Goal: Navigation & Orientation: Find specific page/section

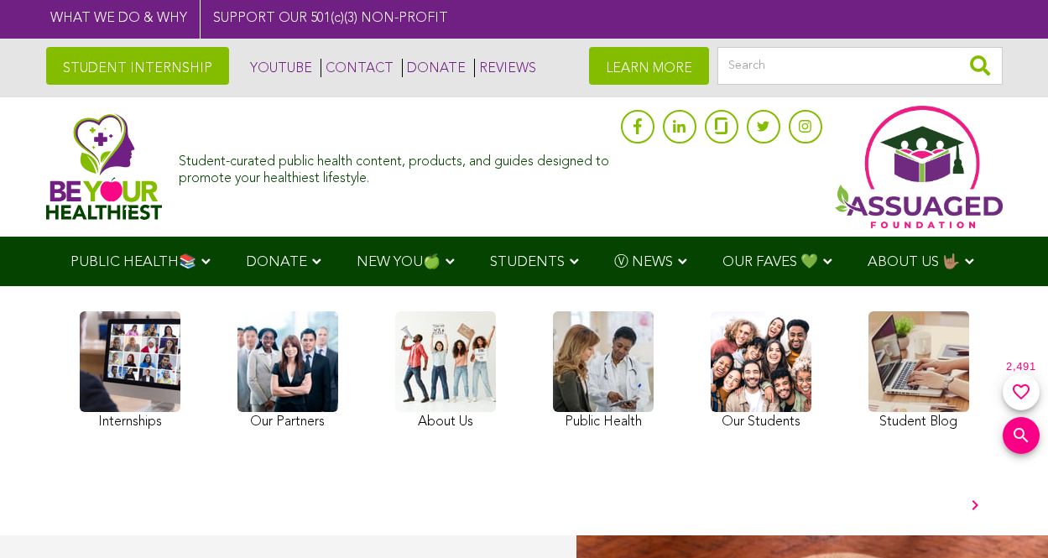
click at [129, 371] on link at bounding box center [130, 372] width 101 height 122
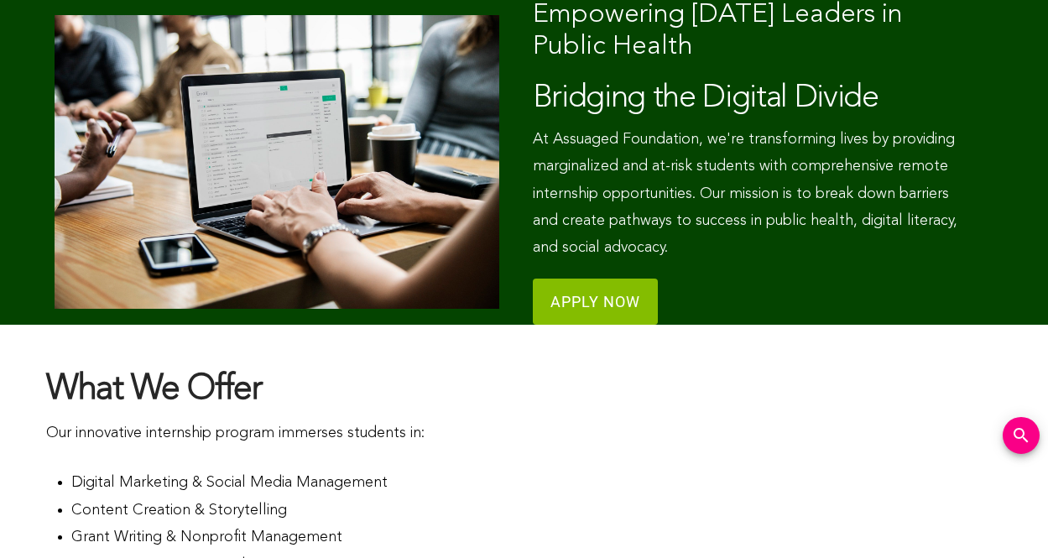
scroll to position [7, 0]
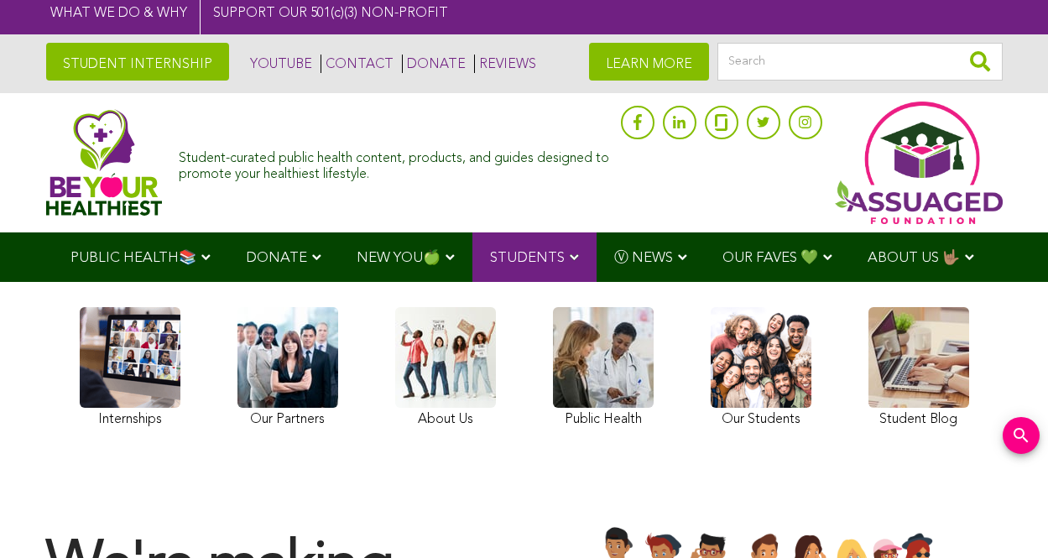
click at [287, 368] on link at bounding box center [287, 369] width 101 height 125
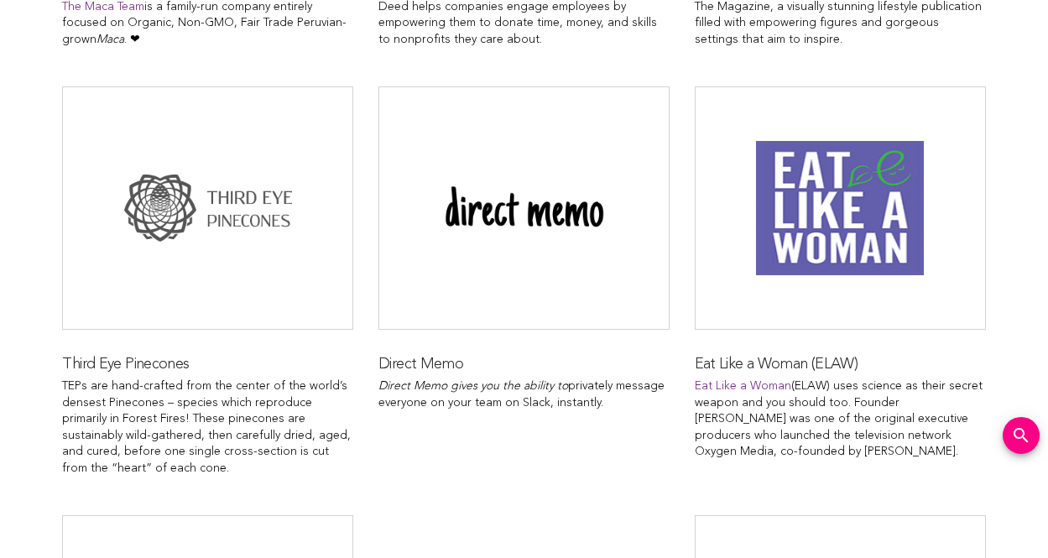
scroll to position [9696, 0]
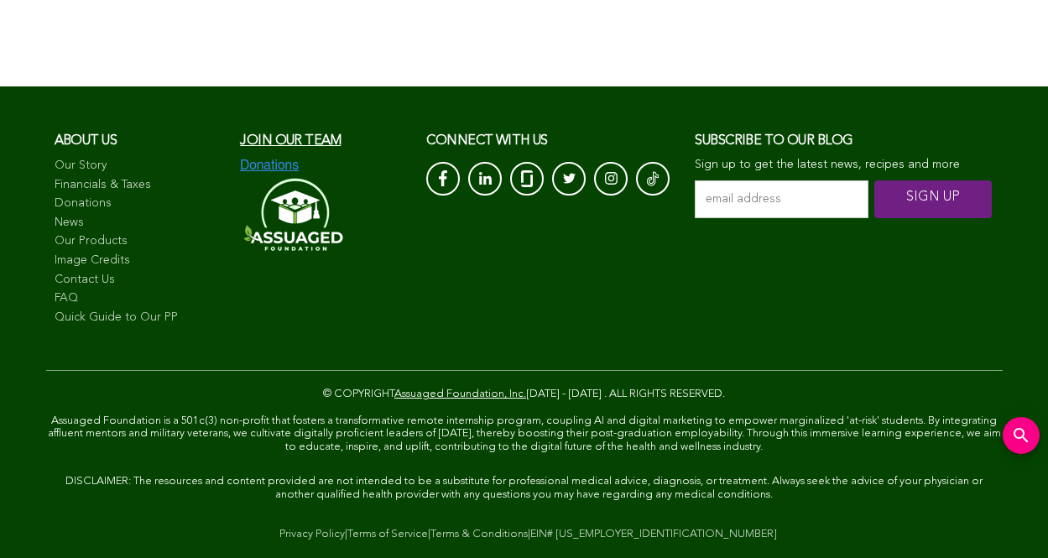
scroll to position [72, 0]
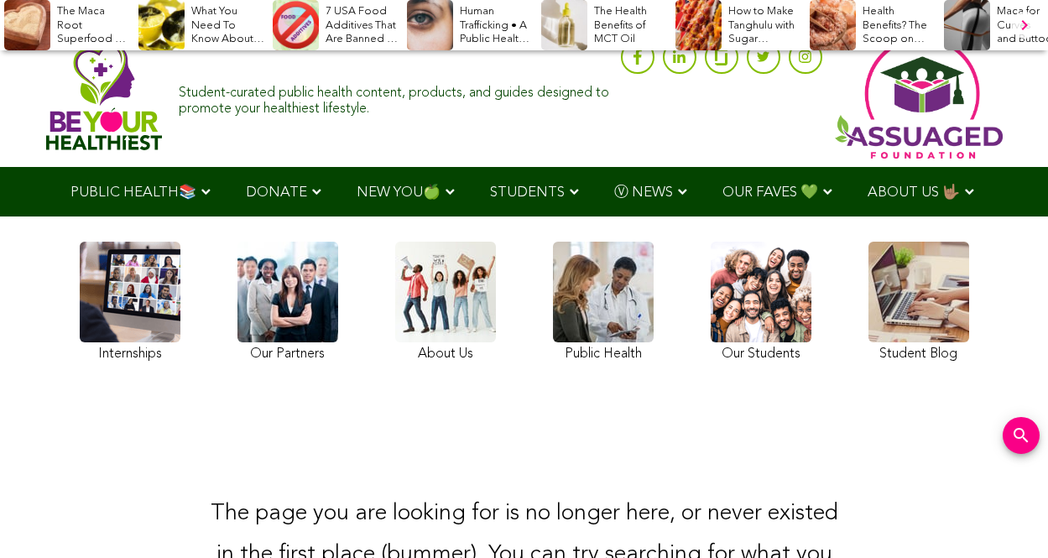
click at [761, 303] on link at bounding box center [761, 304] width 101 height 125
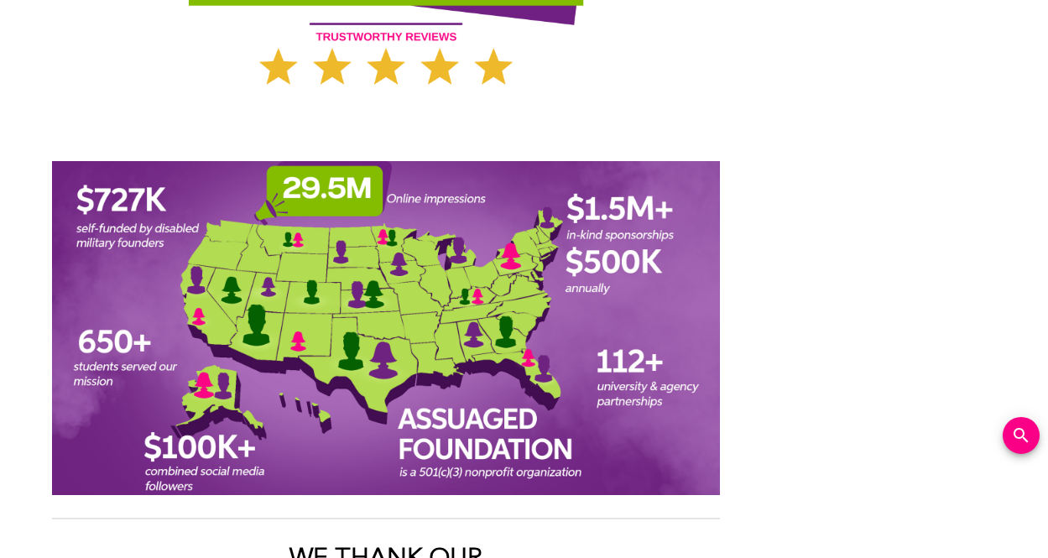
scroll to position [2154, 0]
